Goal: Find specific page/section: Find specific page/section

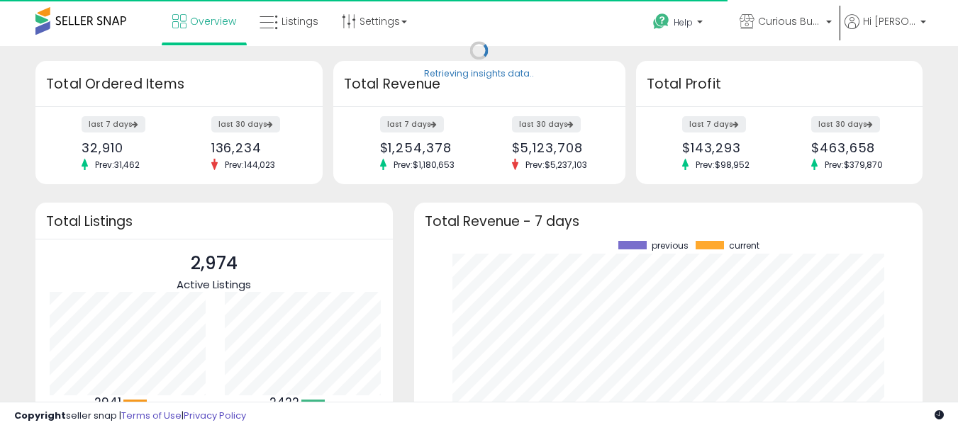
scroll to position [197, 481]
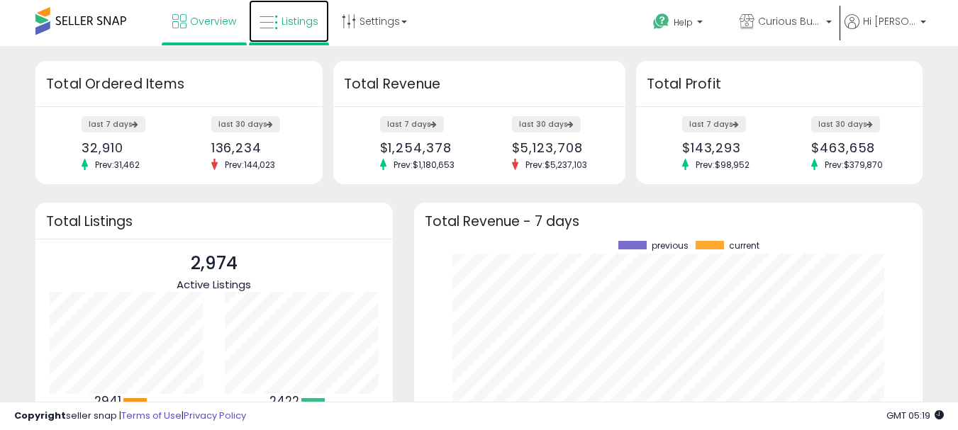
click at [299, 18] on span "Listings" at bounding box center [299, 21] width 37 height 14
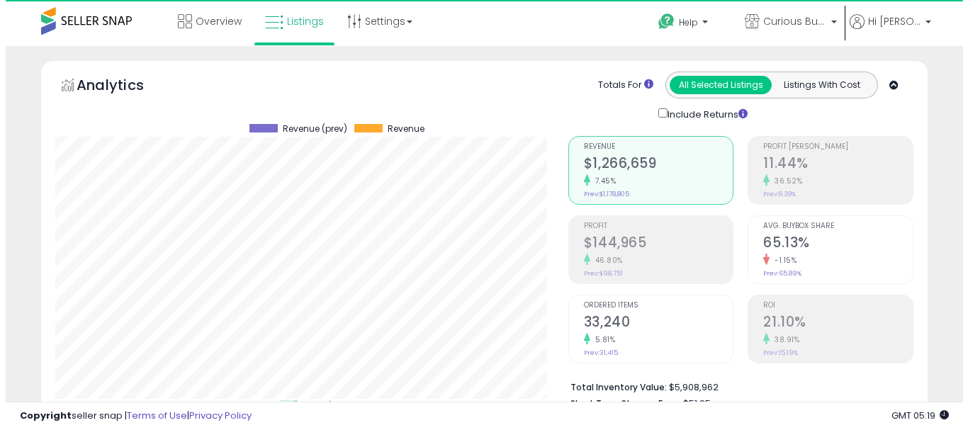
scroll to position [284, 0]
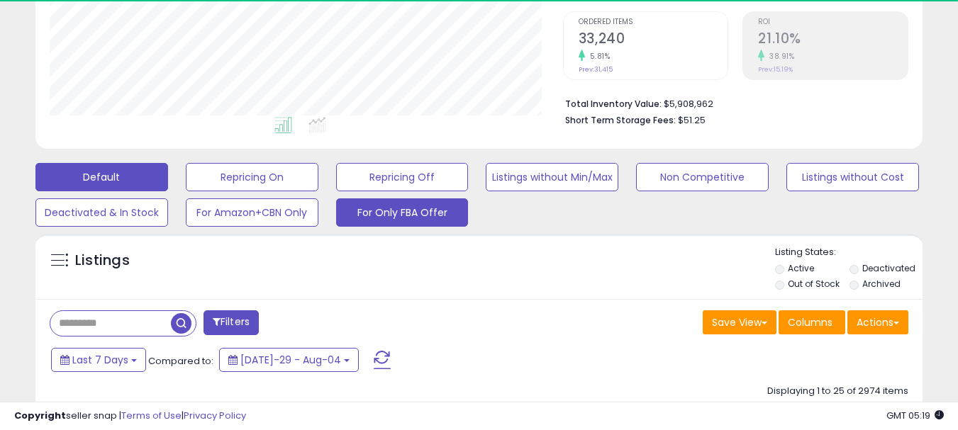
click at [318, 191] on button "For Only FBA Offer" at bounding box center [252, 177] width 133 height 28
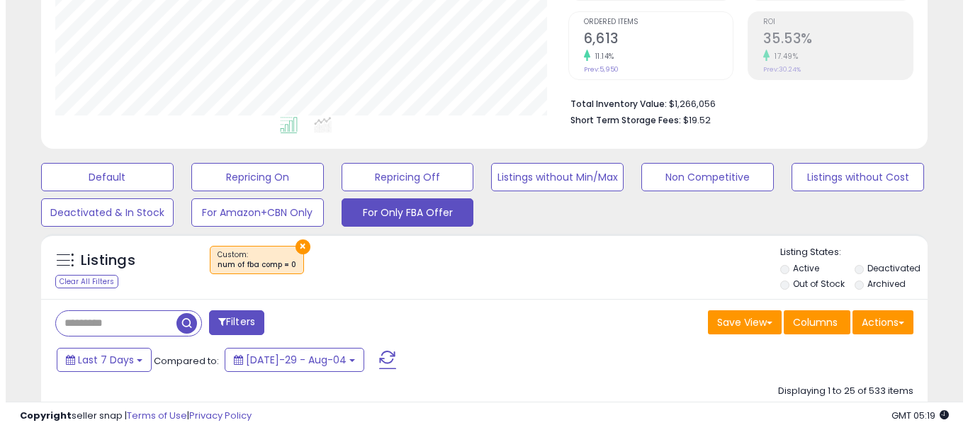
scroll to position [291, 513]
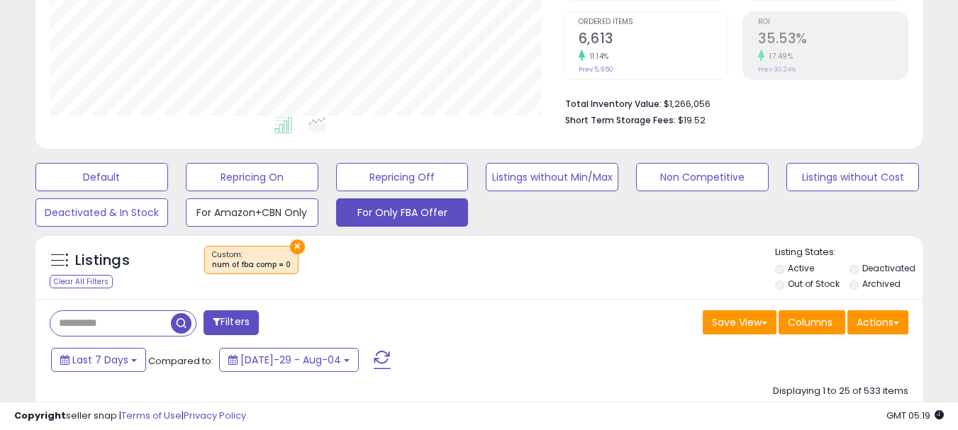
click at [168, 191] on button "For Amazon+CBN Only" at bounding box center [101, 177] width 133 height 28
